Goal: Information Seeking & Learning: Learn about a topic

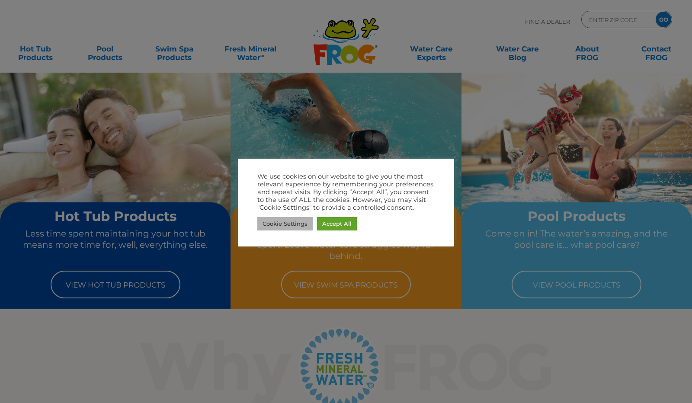
click at [295, 225] on link "Cookie Settings" at bounding box center [285, 223] width 55 height 13
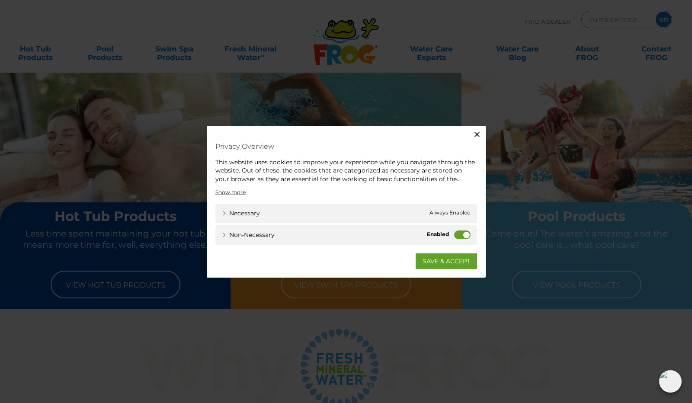
click at [463, 237] on label "Non-necessary" at bounding box center [462, 235] width 16 height 9
click at [0, 0] on input "Non-necessary" at bounding box center [0, 0] width 0 height 0
click at [455, 259] on link "SAVE & ACCEPT" at bounding box center [446, 262] width 61 height 16
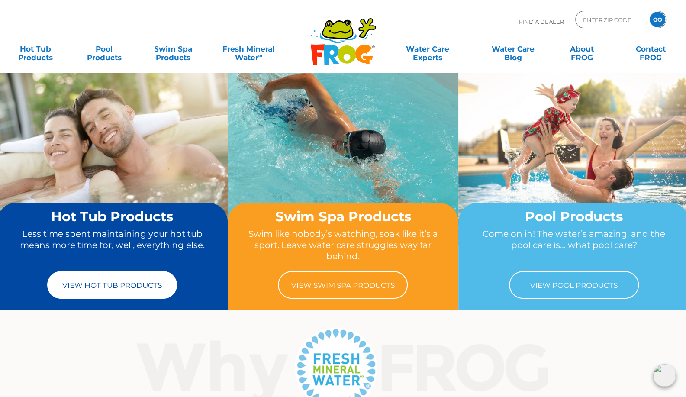
click at [113, 290] on link "View Hot Tub Products" at bounding box center [112, 285] width 130 height 28
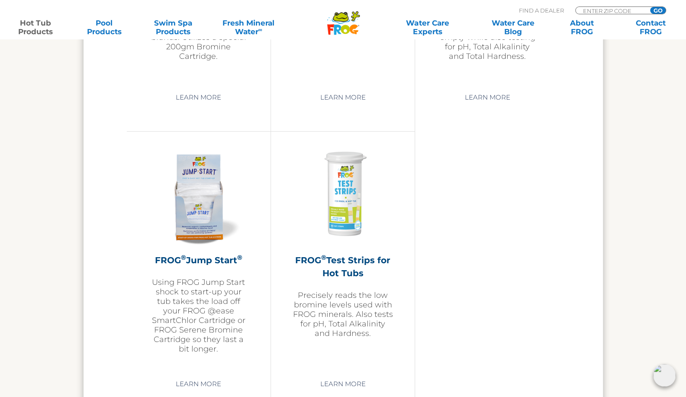
scroll to position [2038, 0]
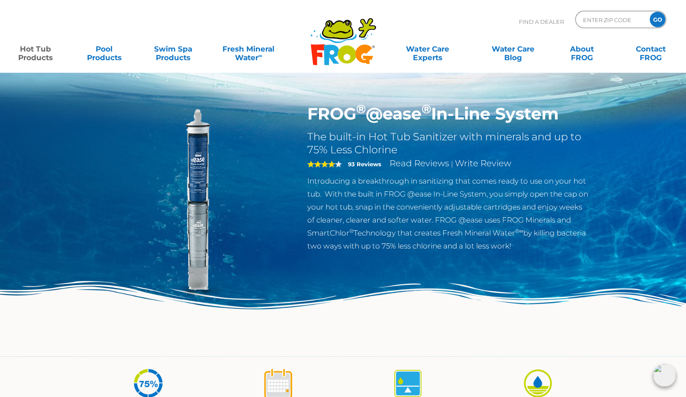
click at [41, 55] on link "Hot Tub Products" at bounding box center [36, 48] width 54 height 17
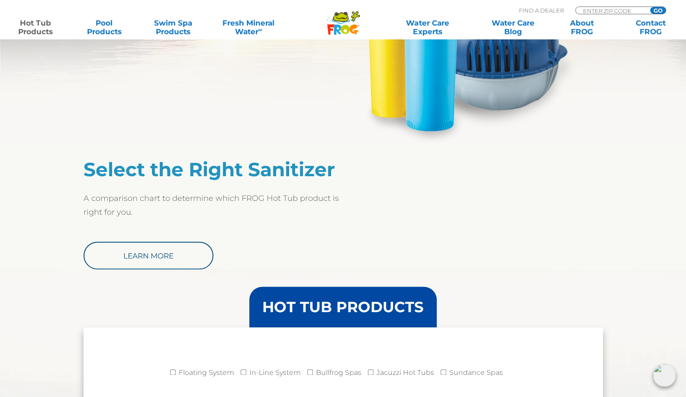
scroll to position [605, 0]
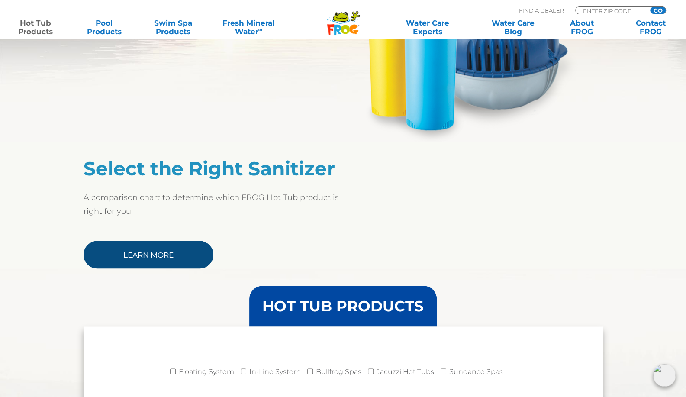
click at [134, 256] on link "Learn More" at bounding box center [149, 255] width 130 height 28
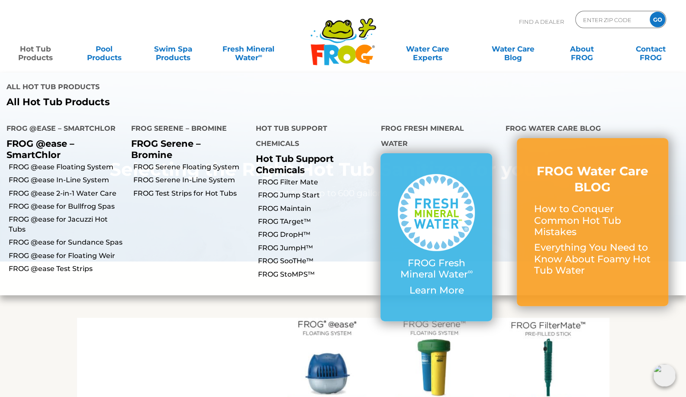
click at [48, 54] on link "Hot Tub Products" at bounding box center [36, 48] width 54 height 17
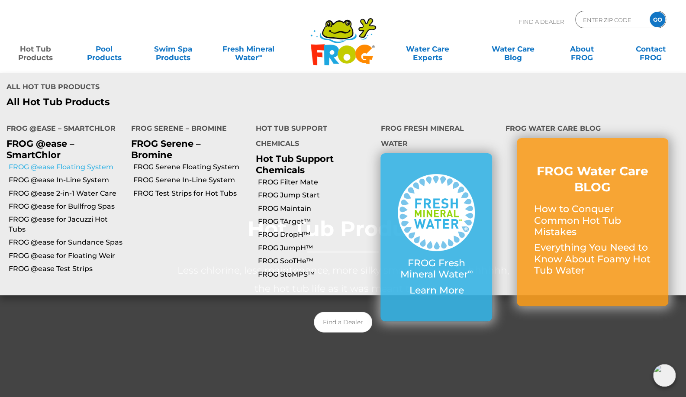
click at [86, 162] on link "FROG @ease Floating System" at bounding box center [67, 167] width 116 height 10
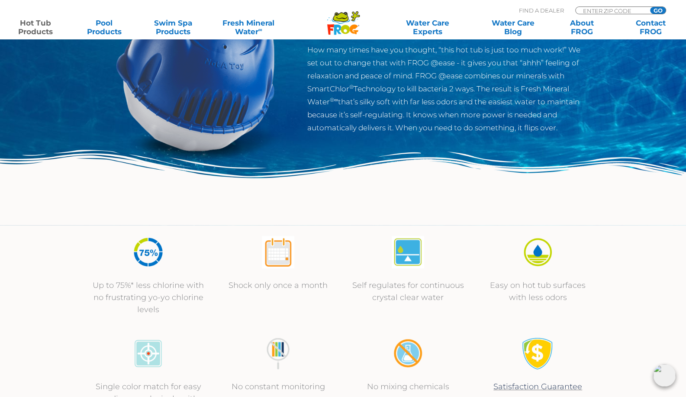
scroll to position [131, 0]
click at [482, 68] on p "How many times have you thought, “this hot tub is just too much work!” We set o…" at bounding box center [448, 89] width 283 height 91
click at [415, 77] on p "How many times have you thought, “this hot tub is just too much work!” We set o…" at bounding box center [448, 89] width 283 height 91
click at [386, 90] on p "How many times have you thought, “this hot tub is just too much work!” We set o…" at bounding box center [448, 89] width 283 height 91
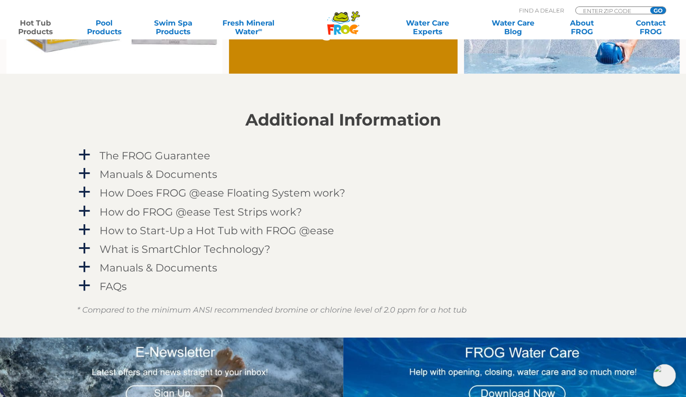
scroll to position [818, 0]
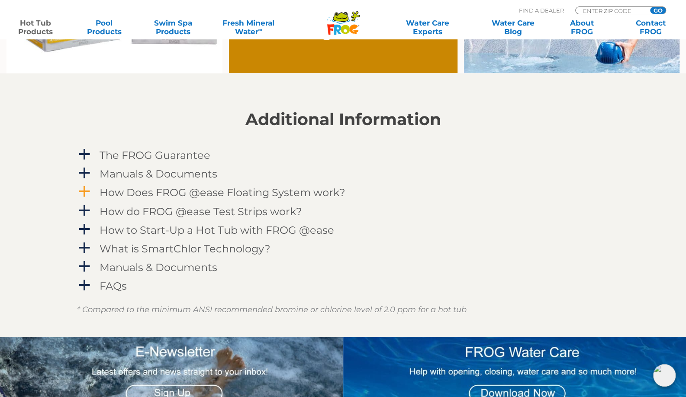
click at [186, 190] on h4 "How Does FROG @ease Floating System work?" at bounding box center [223, 193] width 246 height 12
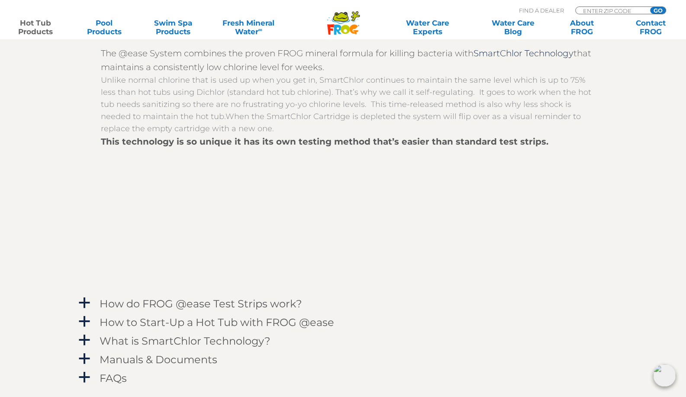
scroll to position [978, 0]
click at [160, 96] on p "Unlike normal chlorine that is used up when you get in, SmartChlor continues to…" at bounding box center [350, 102] width 498 height 61
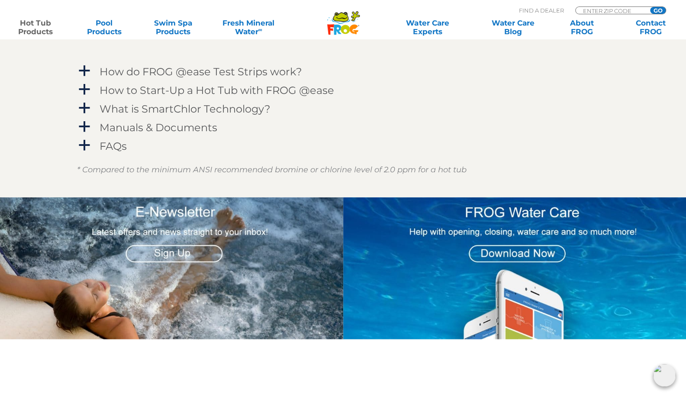
scroll to position [1210, 0]
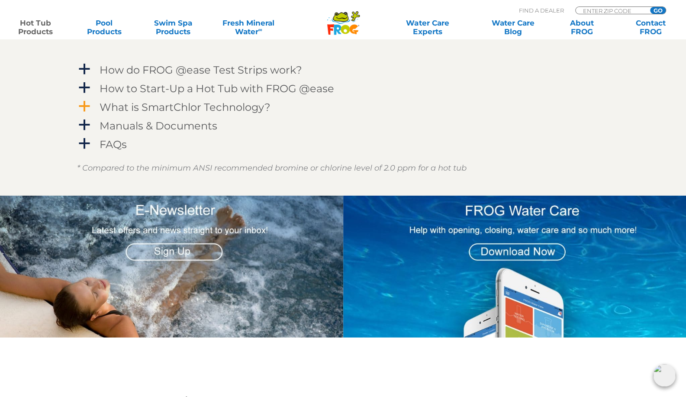
click at [180, 106] on h4 "What is SmartChlor Technology?" at bounding box center [185, 107] width 171 height 12
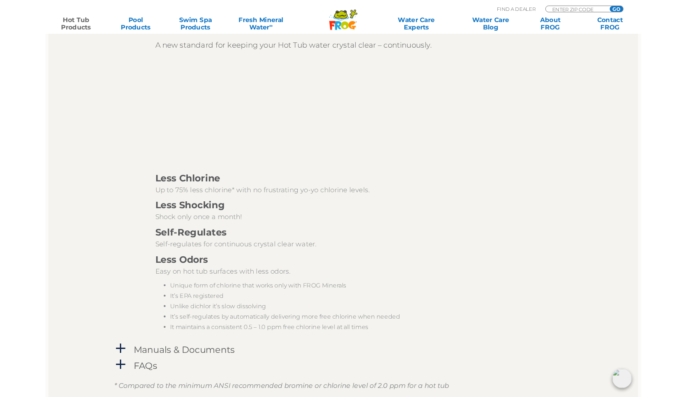
scroll to position [1288, 0]
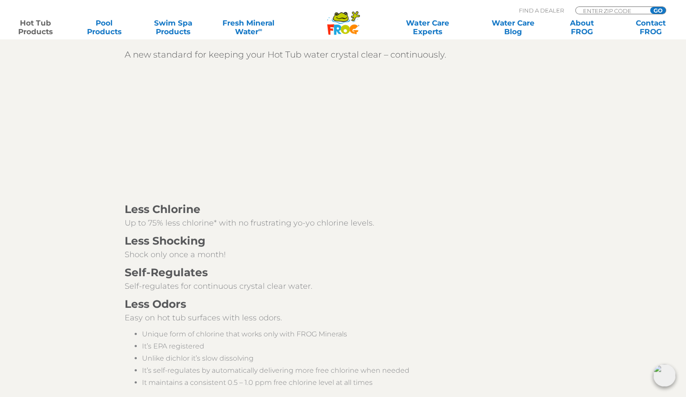
click at [97, 174] on div "A new standard for keeping your Hot Tub water crystal clear – continuously. Les…" at bounding box center [343, 217] width 532 height 361
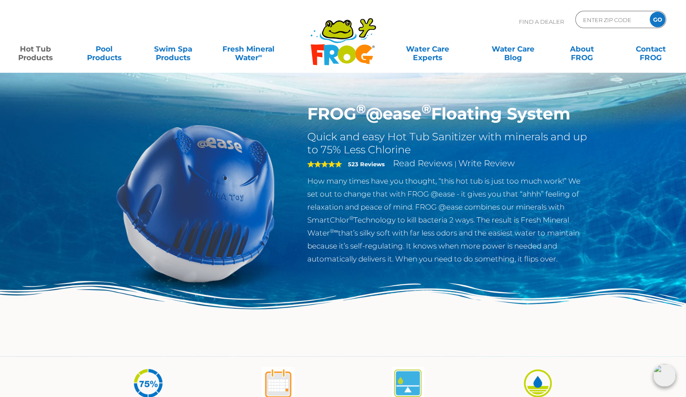
scroll to position [0, 0]
click at [380, 192] on p "How many times have you thought, “this hot tub is just too much work!” We set o…" at bounding box center [448, 219] width 283 height 91
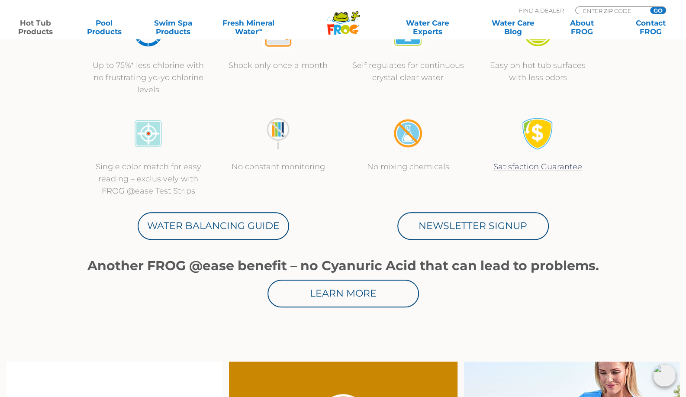
scroll to position [335, 0]
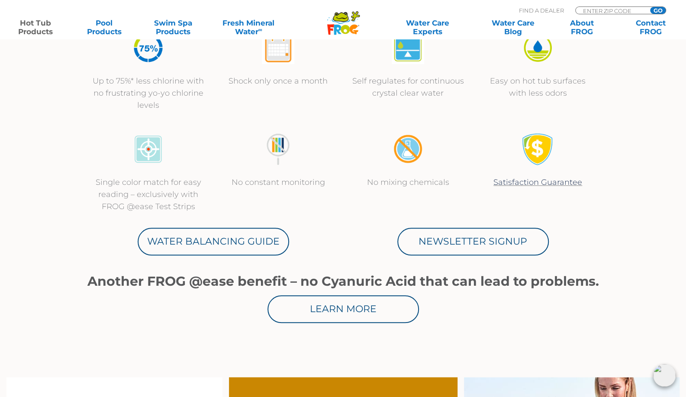
click at [184, 285] on h1 "Another FROG @ease benefit – no Cyanuric Acid that can lead to problems." at bounding box center [343, 281] width 519 height 15
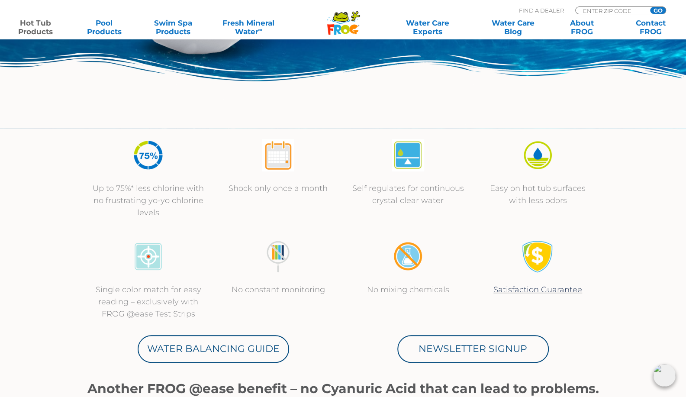
scroll to position [0, 0]
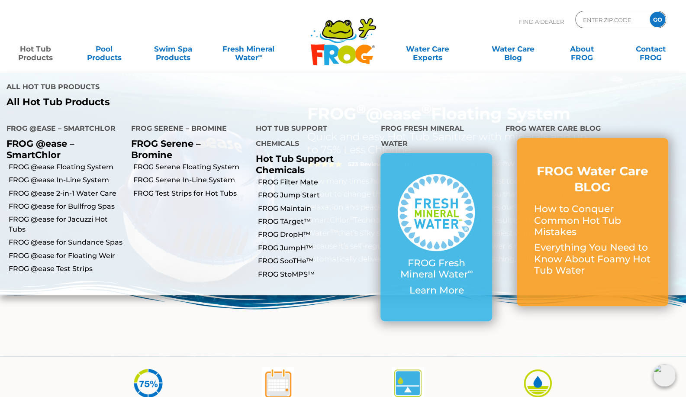
click at [40, 55] on link "Hot Tub Products" at bounding box center [36, 48] width 54 height 17
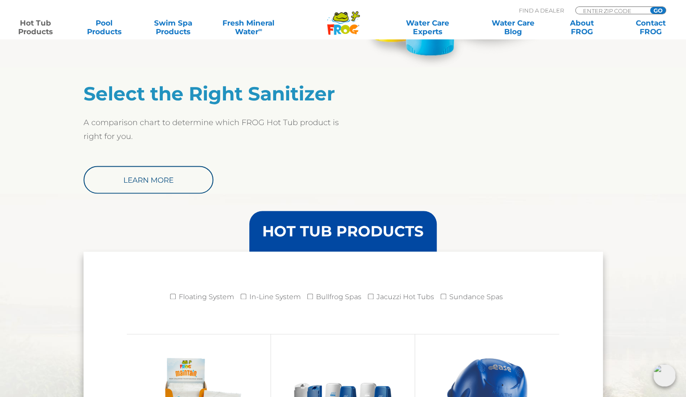
scroll to position [679, 0]
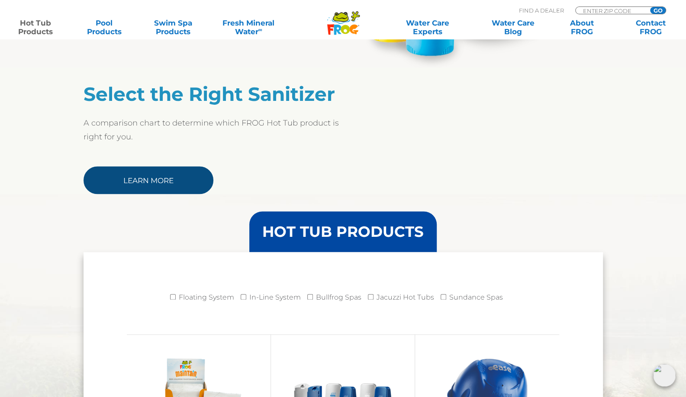
click at [161, 177] on link "Learn More" at bounding box center [149, 180] width 130 height 28
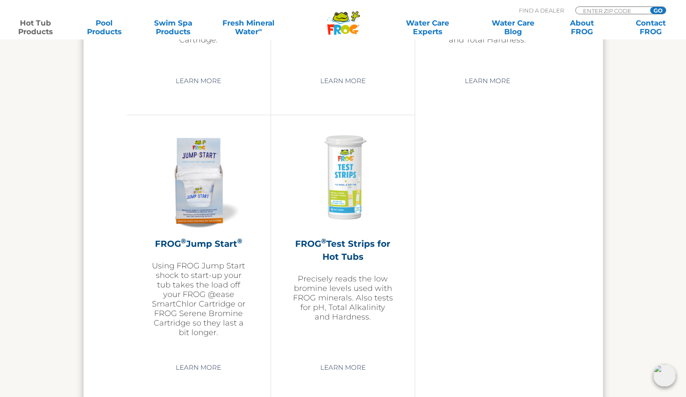
scroll to position [2048, 0]
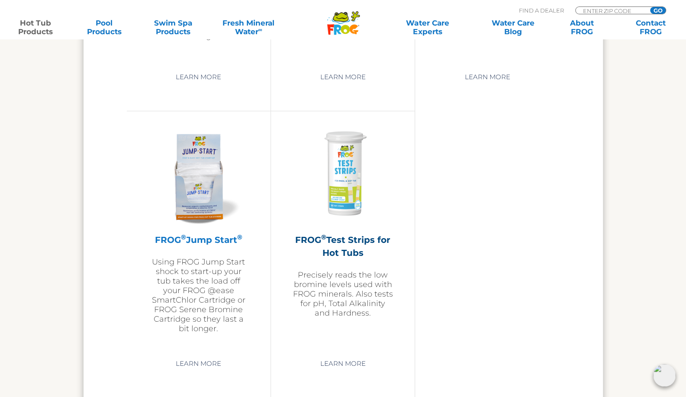
click at [204, 193] on img at bounding box center [198, 174] width 100 height 100
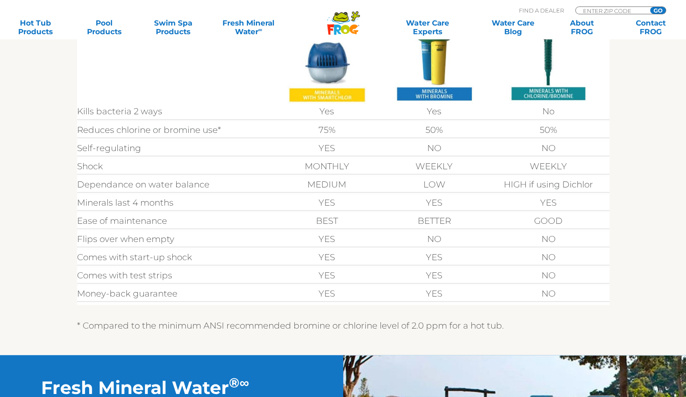
scroll to position [322, 0]
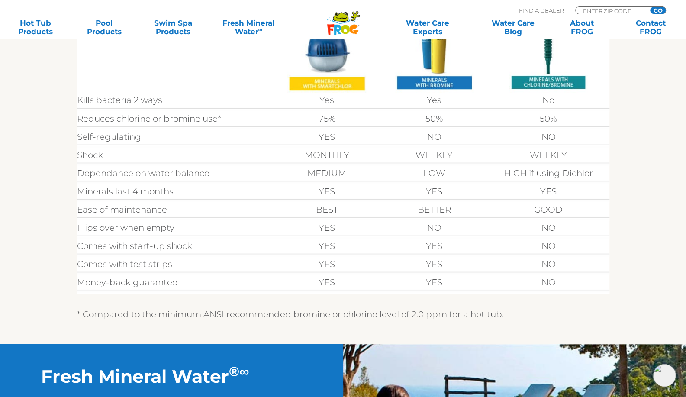
click at [330, 65] on img at bounding box center [326, 44] width 79 height 97
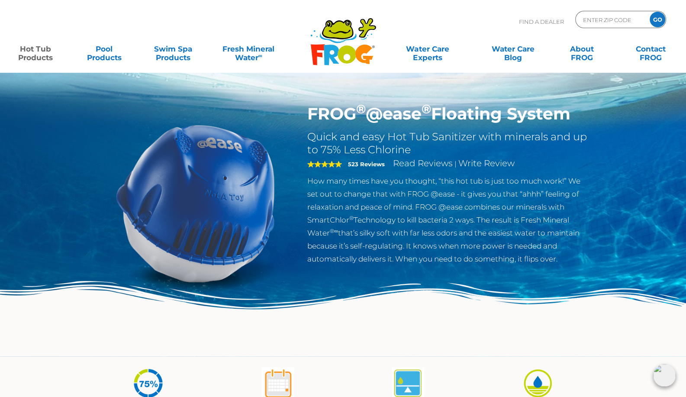
click at [35, 52] on link "Hot Tub Products" at bounding box center [36, 48] width 54 height 17
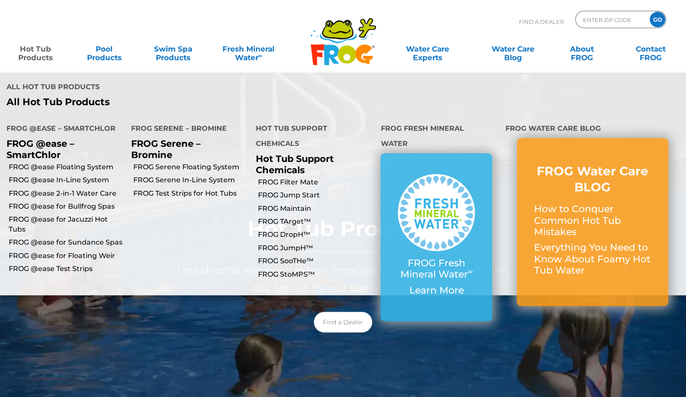
click at [40, 57] on link "Hot Tub Products" at bounding box center [36, 48] width 54 height 17
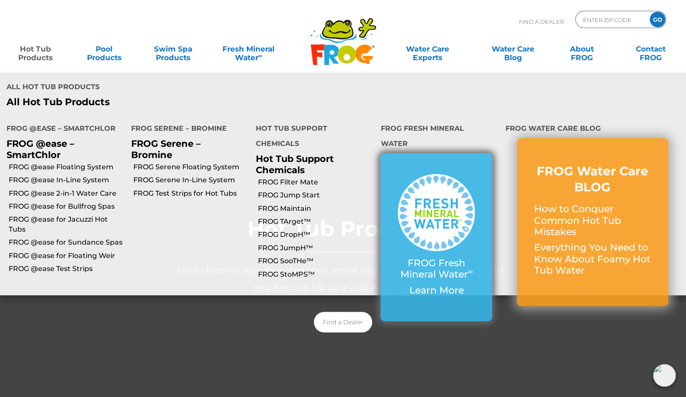
click at [431, 174] on img at bounding box center [436, 212] width 77 height 77
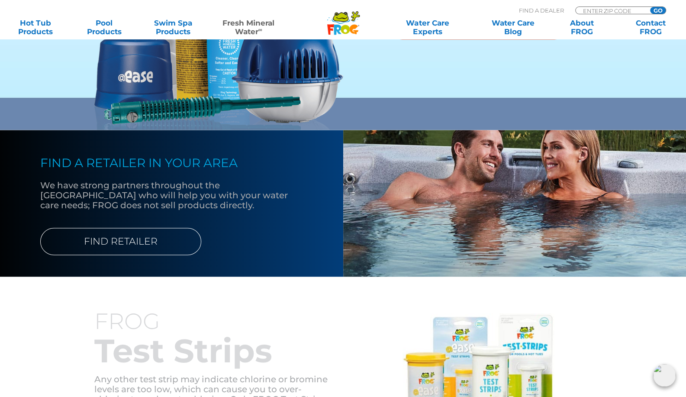
scroll to position [776, 0]
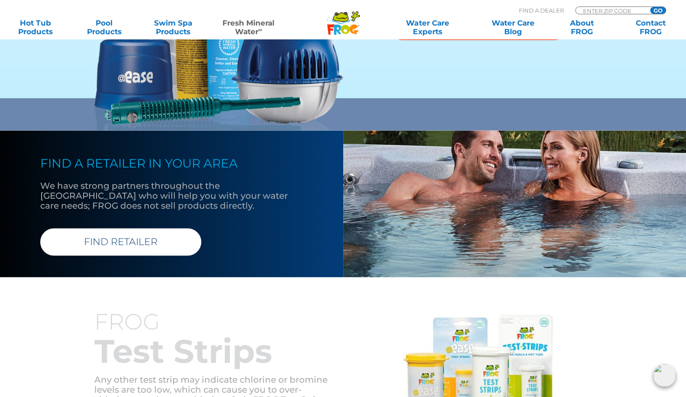
click at [113, 239] on link "FIND RETAILER" at bounding box center [120, 241] width 161 height 27
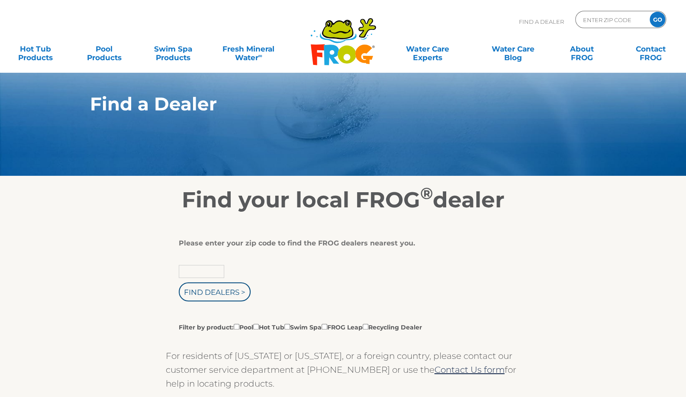
click at [202, 271] on input "text" at bounding box center [201, 271] width 45 height 13
type input "83713"
click at [217, 285] on input "Find Dealers >" at bounding box center [215, 291] width 72 height 19
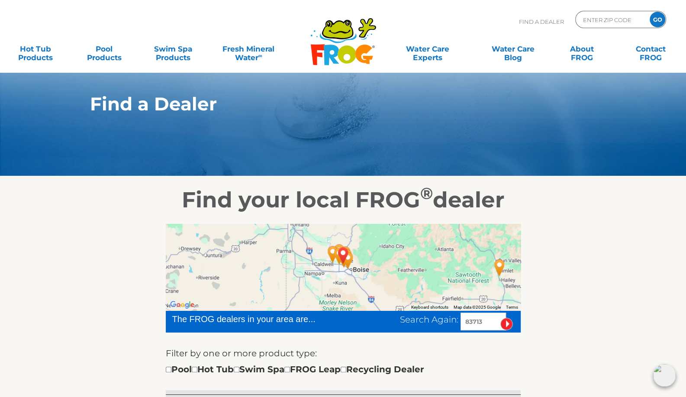
click at [361, 267] on div at bounding box center [343, 267] width 355 height 87
click at [356, 261] on img "BOISE, ID 83713" at bounding box center [343, 255] width 27 height 30
click at [348, 274] on img "Snake River Pool & Spa - Boise - 4 miles away." at bounding box center [348, 260] width 27 height 30
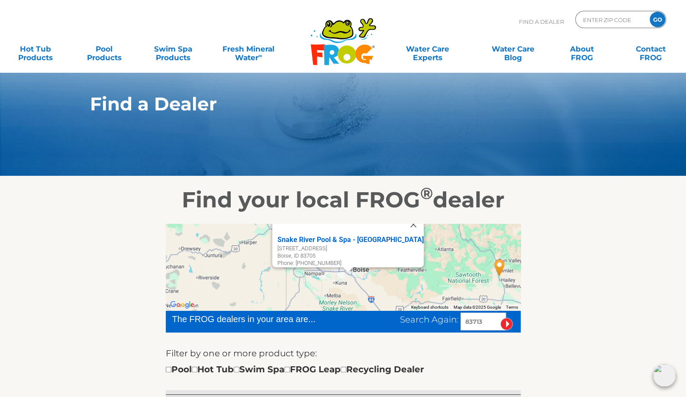
click at [348, 267] on div "Snake River Pool & Spa - Boise 1340 S Orchard St Boise, ID 83705 Phone: 208-468…" at bounding box center [520, 267] width 355 height 0
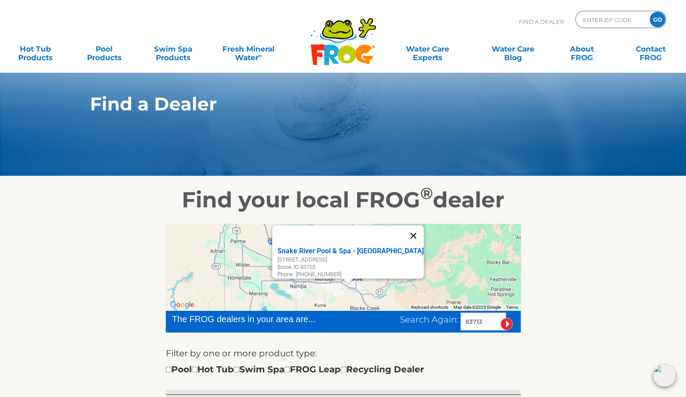
click at [403, 225] on button "Close" at bounding box center [413, 235] width 21 height 21
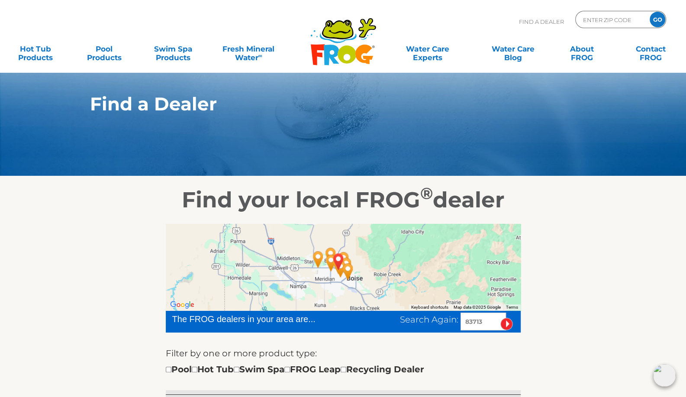
click at [373, 256] on div "To navigate, press the arrow keys." at bounding box center [343, 267] width 355 height 87
click at [373, 256] on div at bounding box center [343, 267] width 355 height 87
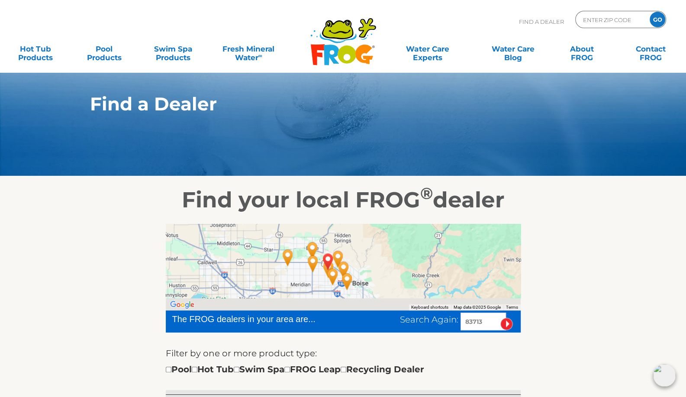
drag, startPoint x: 342, startPoint y: 276, endPoint x: 384, endPoint y: 247, distance: 50.9
click at [384, 247] on div at bounding box center [343, 267] width 355 height 87
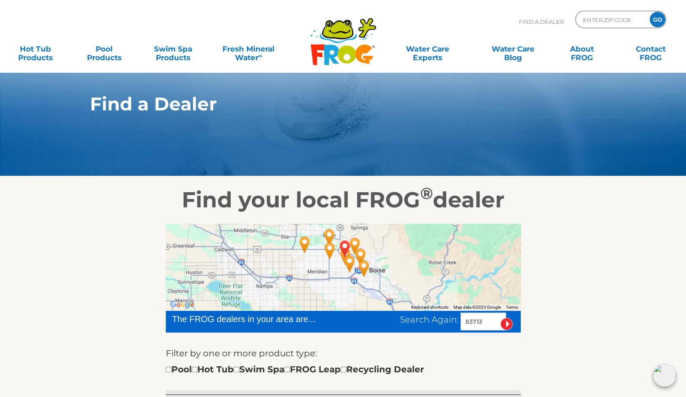
click at [337, 265] on img "Bullfrog Spas Factory Store - Boise - 2 miles away." at bounding box center [349, 263] width 27 height 30
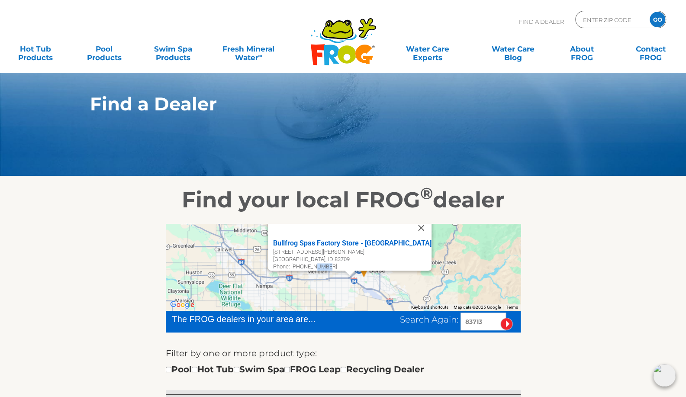
click at [337, 265] on div "Phone: 208-323-7991" at bounding box center [352, 266] width 158 height 7
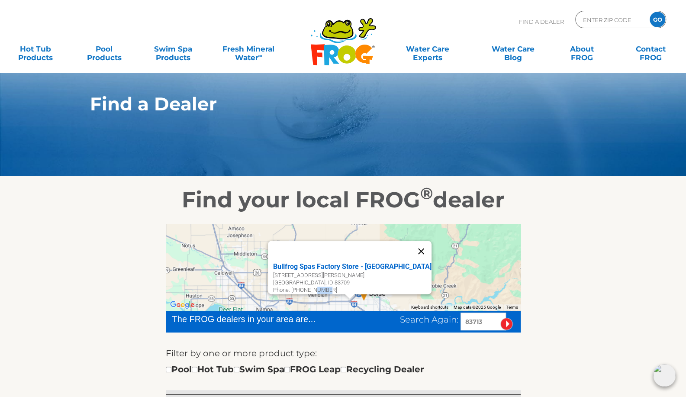
click at [411, 245] on button "Close" at bounding box center [421, 251] width 21 height 21
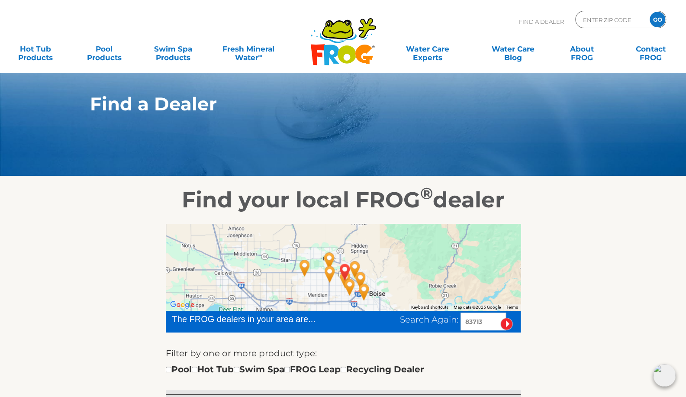
click at [376, 258] on div "To navigate, press the arrow keys." at bounding box center [343, 267] width 355 height 87
click at [376, 258] on div at bounding box center [343, 267] width 355 height 87
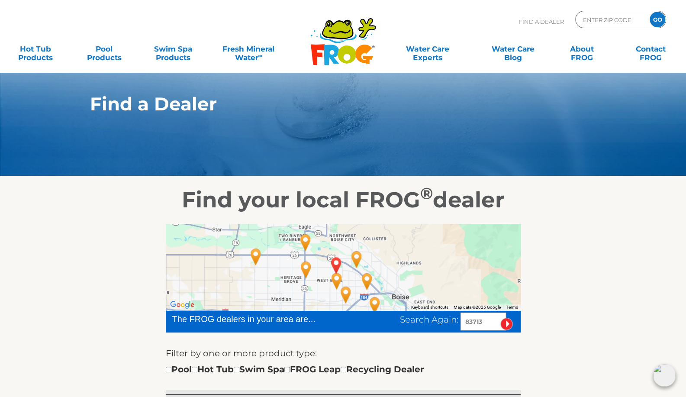
drag, startPoint x: 357, startPoint y: 273, endPoint x: 381, endPoint y: 234, distance: 45.5
click at [381, 234] on div at bounding box center [343, 267] width 355 height 87
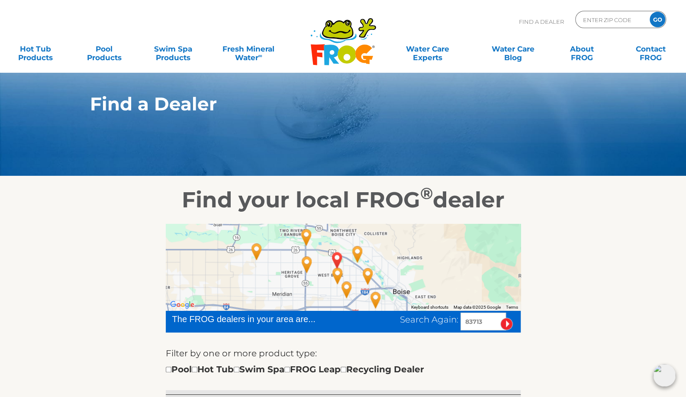
click at [335, 272] on img "BOISE, ID 83713" at bounding box center [337, 260] width 27 height 30
click at [338, 277] on img "Bullfrog Spas Factory Store - Boise - 2 miles away." at bounding box center [346, 289] width 27 height 30
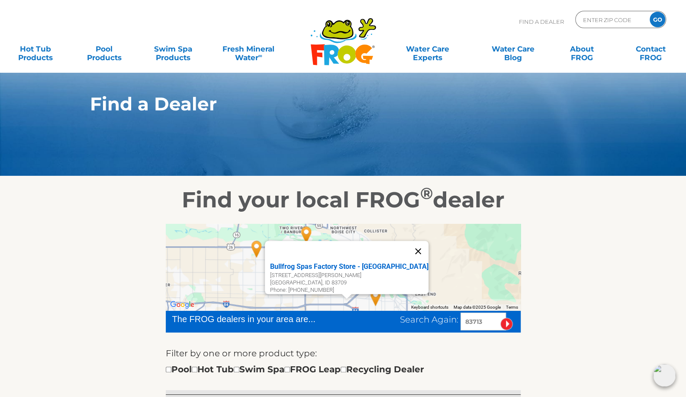
click at [408, 247] on button "Close" at bounding box center [418, 251] width 21 height 21
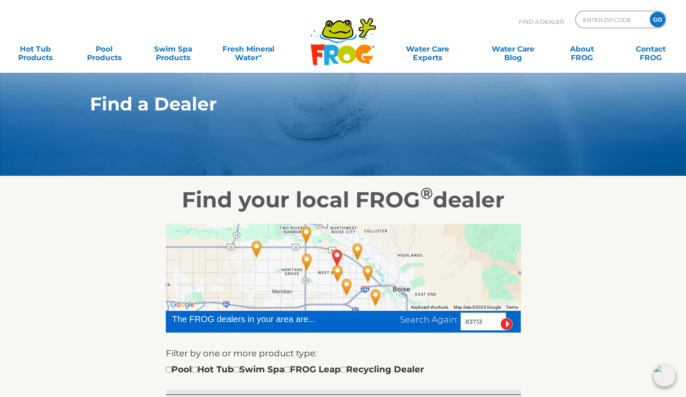
click at [349, 287] on img "Bullfrog Spas Factory Store - Boise - 2 miles away." at bounding box center [346, 287] width 27 height 30
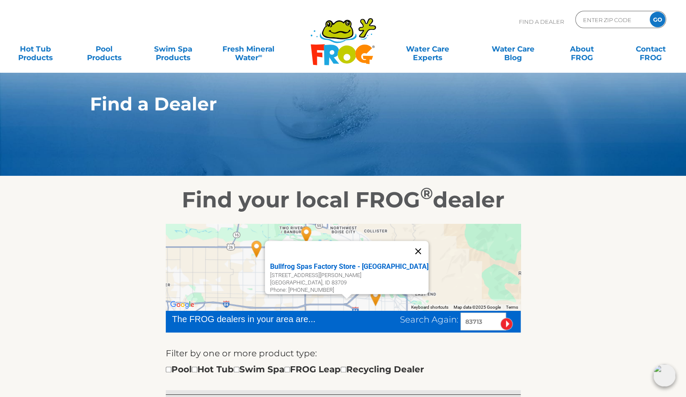
click at [408, 245] on button "Close" at bounding box center [418, 251] width 21 height 21
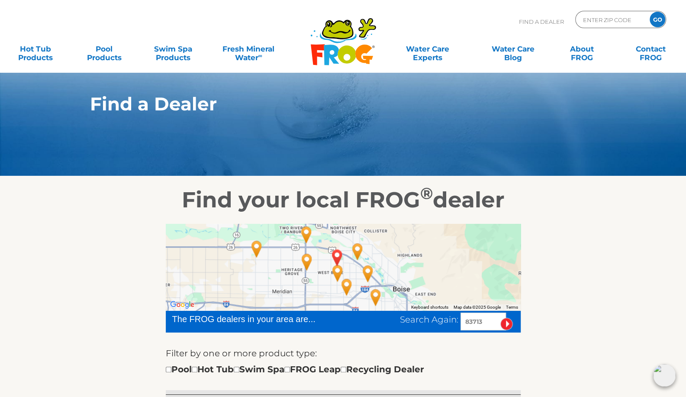
click at [336, 274] on img "Bullfrog Spas Factory Store - Boise - 2 miles away." at bounding box center [346, 287] width 27 height 30
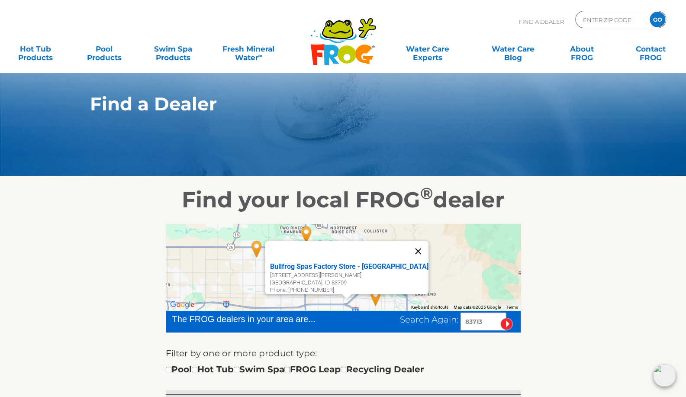
click at [408, 245] on button "Close" at bounding box center [418, 251] width 21 height 21
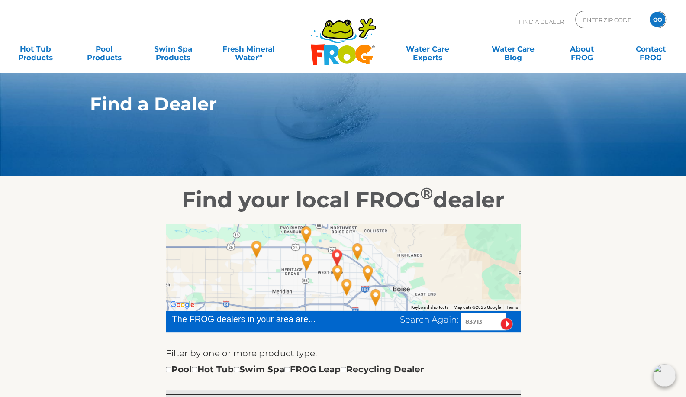
click at [367, 273] on img "Idaho Spas - 3 miles away." at bounding box center [367, 273] width 27 height 30
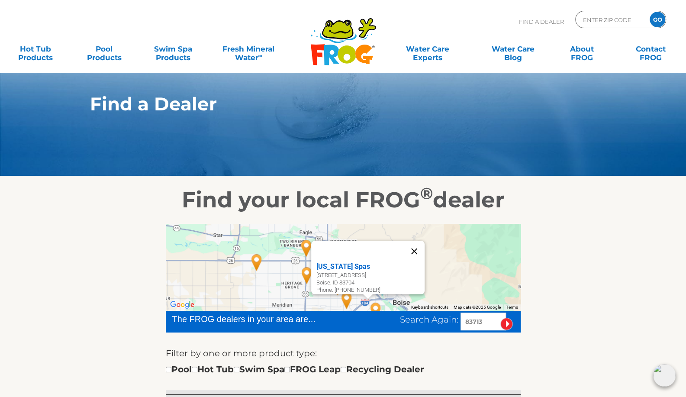
click at [421, 243] on button "Close" at bounding box center [414, 251] width 21 height 21
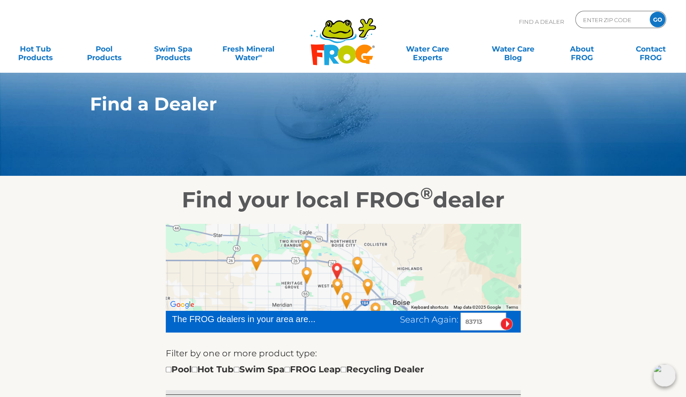
click at [336, 282] on img "BOISE, ID 83713" at bounding box center [337, 271] width 27 height 30
click at [335, 284] on img "BOISE, ID 83713" at bounding box center [337, 271] width 27 height 30
click at [337, 293] on img "Bullfrog Spas Factory Store - Boise - 2 miles away." at bounding box center [346, 300] width 27 height 30
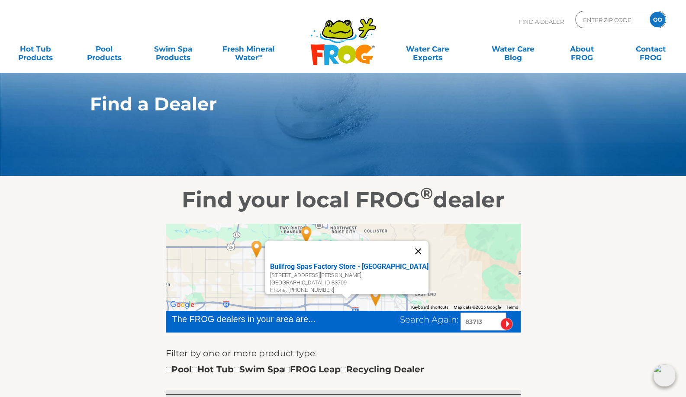
click at [408, 248] on button "Close" at bounding box center [418, 251] width 21 height 21
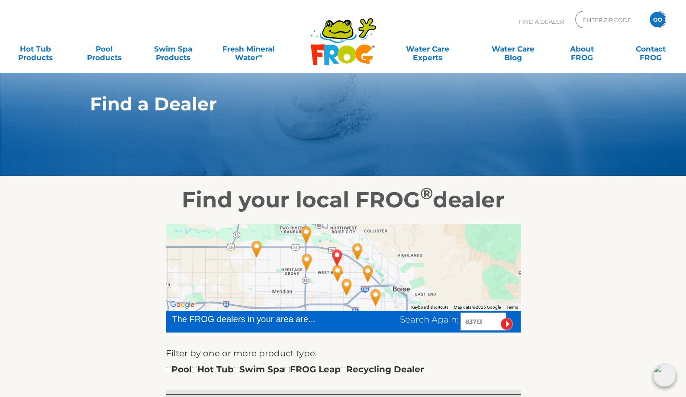
click at [347, 292] on img "Bullfrog Spas Factory Store - Boise - 2 miles away." at bounding box center [346, 287] width 27 height 30
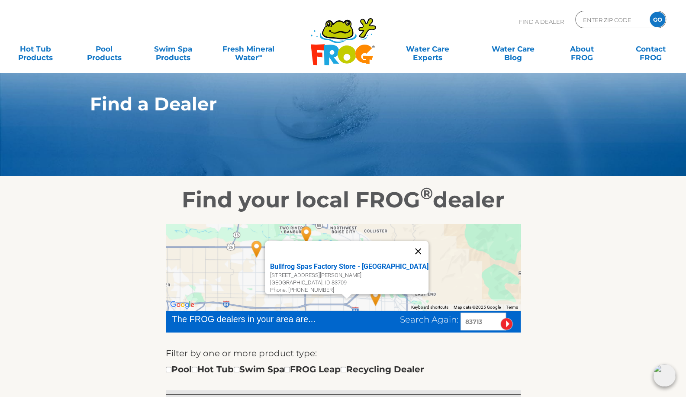
click at [408, 245] on button "Close" at bounding box center [418, 251] width 21 height 21
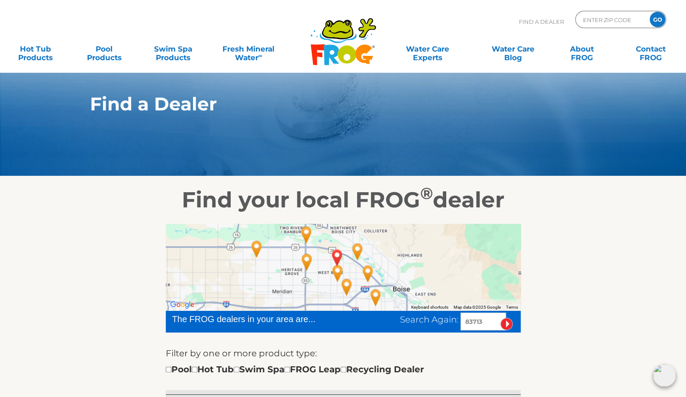
click at [319, 296] on div "To navigate, press the arrow keys." at bounding box center [343, 267] width 355 height 87
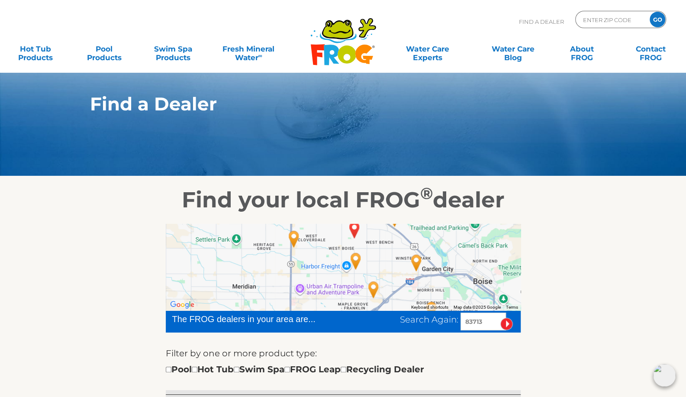
click at [373, 287] on img "Bullfrog Spas Factory Store - Boise - 2 miles away." at bounding box center [373, 289] width 27 height 30
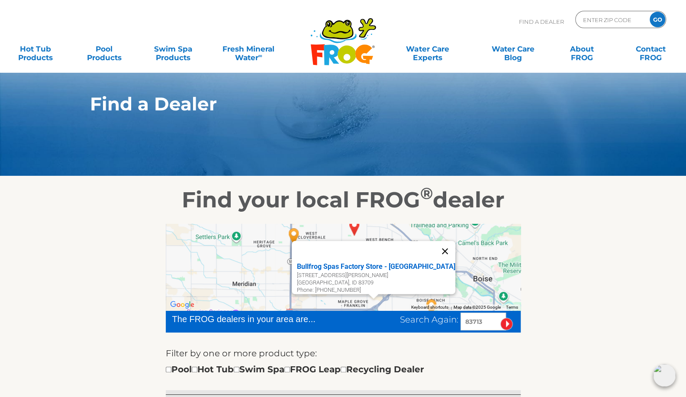
click at [435, 244] on button "Close" at bounding box center [445, 251] width 21 height 21
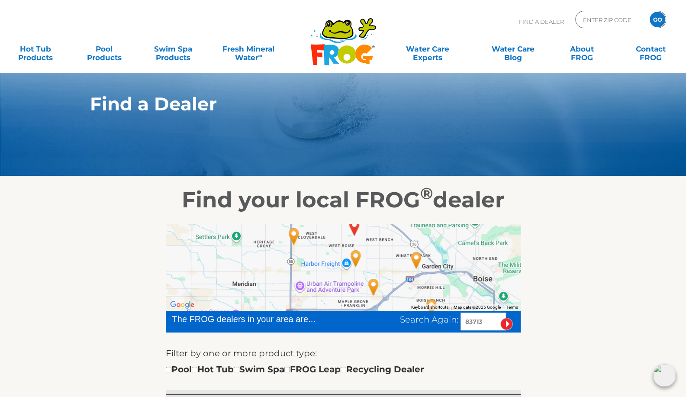
click at [355, 257] on img "Leisure Time Inc - Boise - 1 miles away." at bounding box center [355, 258] width 27 height 30
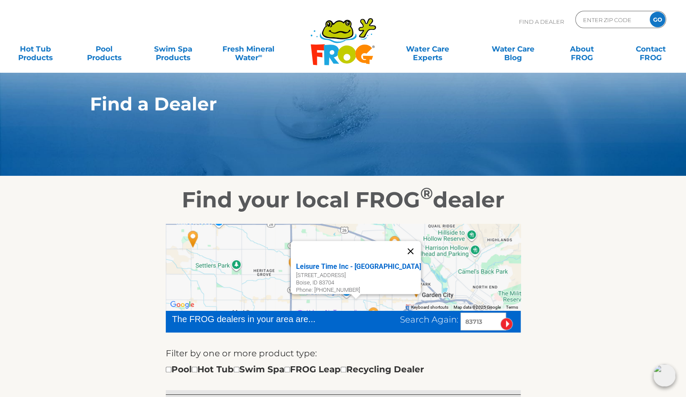
click at [406, 248] on button "Close" at bounding box center [410, 251] width 21 height 21
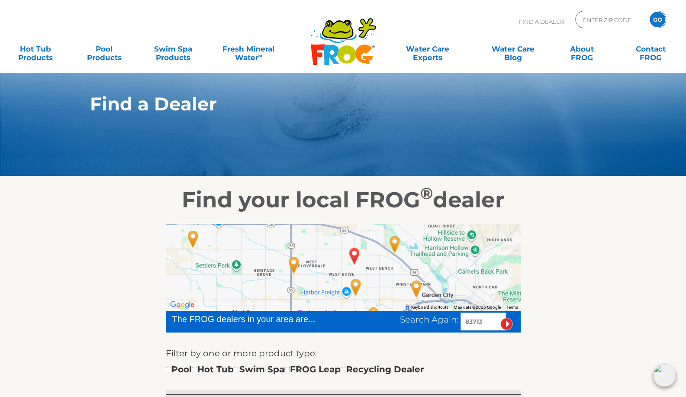
click at [355, 258] on img "BOISE, ID 83713" at bounding box center [354, 256] width 27 height 30
click at [293, 265] on img "Snake River Pool & Spa - Meridian - 2 miles away." at bounding box center [293, 265] width 27 height 30
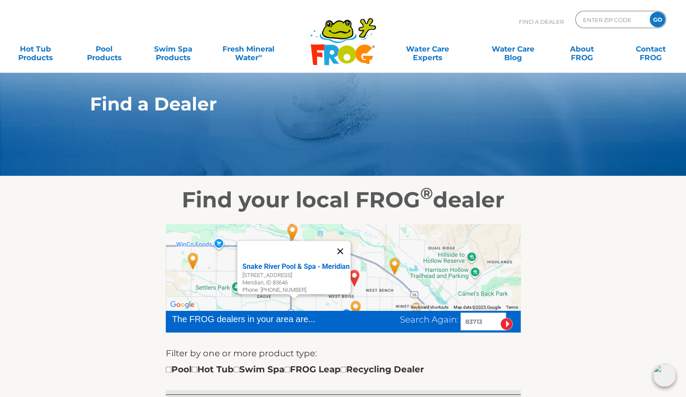
click at [344, 246] on button "Close" at bounding box center [340, 251] width 21 height 21
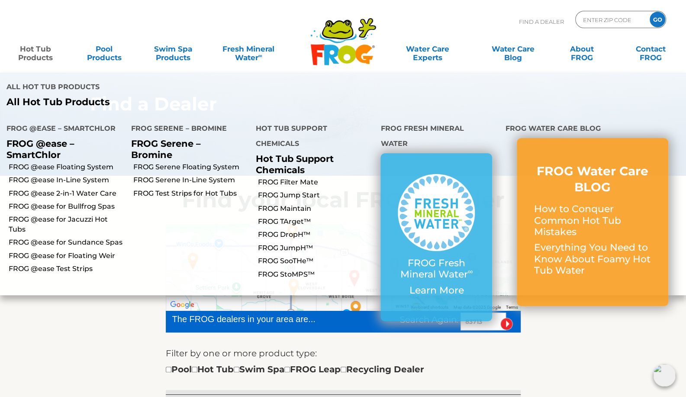
click at [24, 53] on link "Hot Tub Products" at bounding box center [36, 48] width 54 height 17
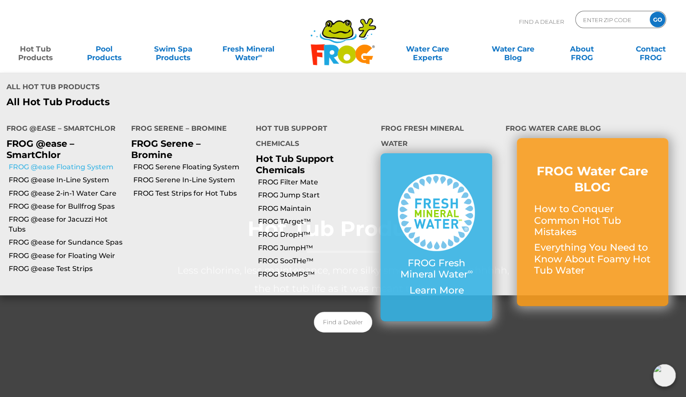
click at [72, 162] on link "FROG @ease Floating System" at bounding box center [67, 167] width 116 height 10
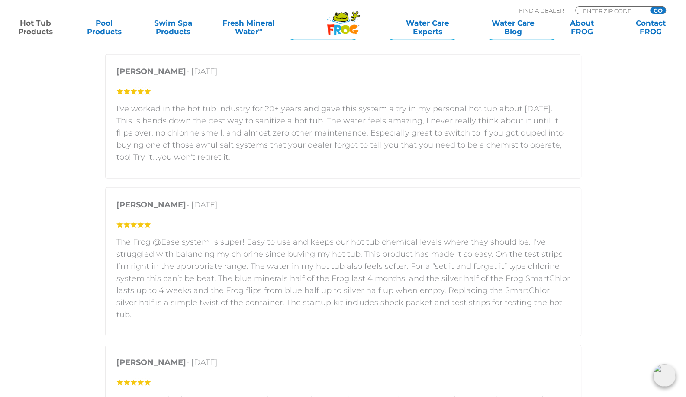
scroll to position [1394, 0]
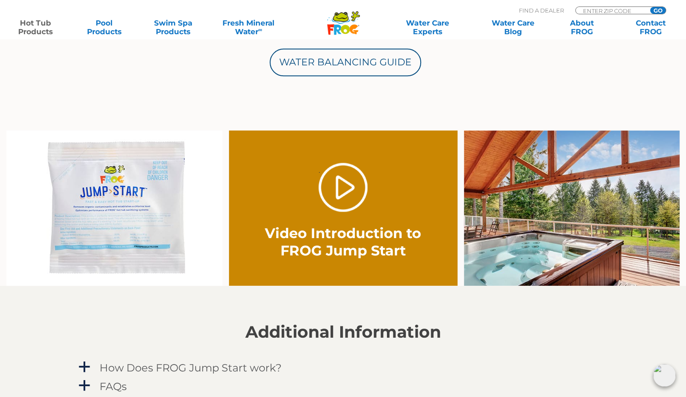
scroll to position [496, 0]
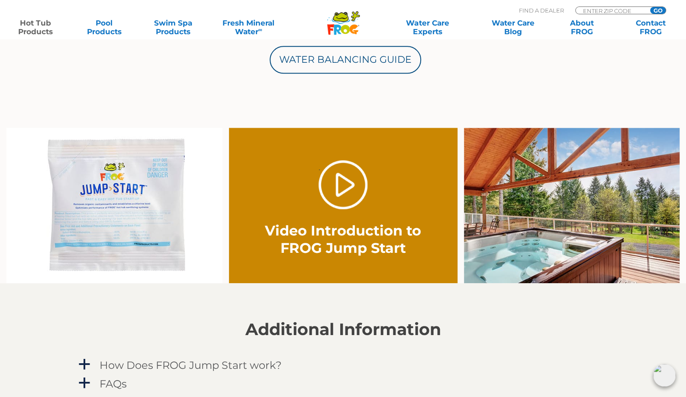
click at [125, 194] on img at bounding box center [114, 206] width 216 height 156
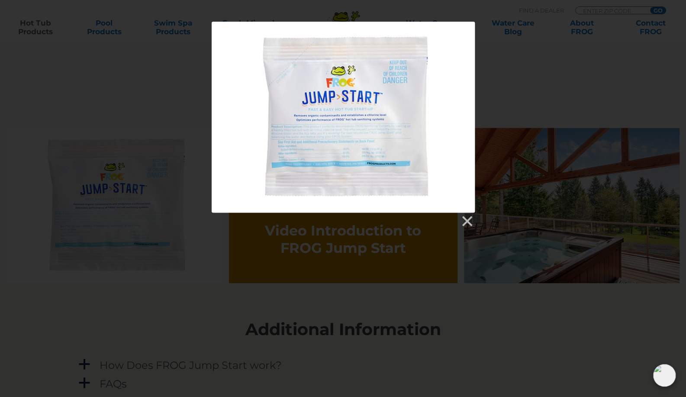
click at [315, 141] on div at bounding box center [343, 117] width 263 height 191
click at [64, 128] on div at bounding box center [343, 125] width 686 height 206
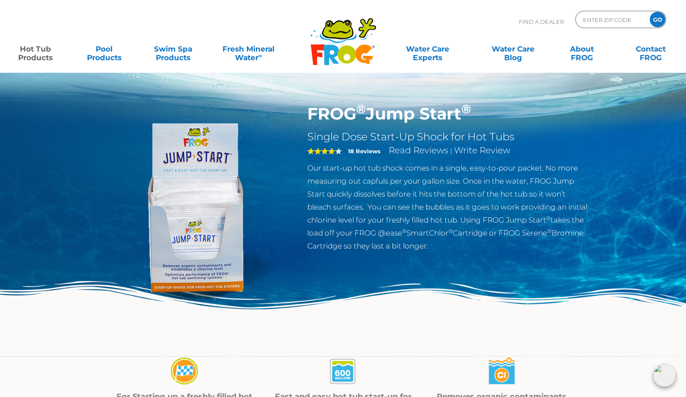
scroll to position [0, 0]
